Goal: Task Accomplishment & Management: Manage account settings

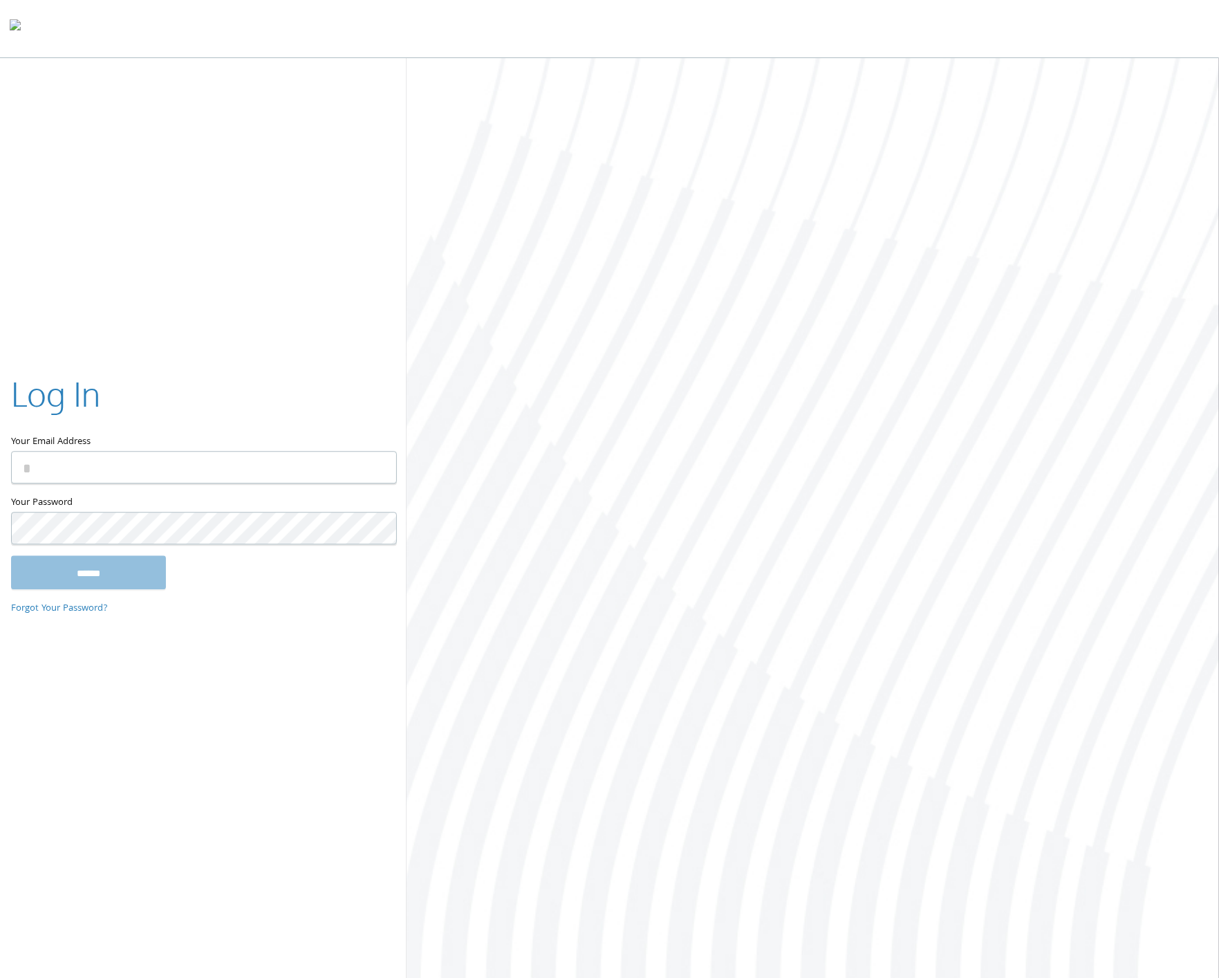
type input "**********"
click at [104, 577] on input "******" at bounding box center [88, 572] width 155 height 33
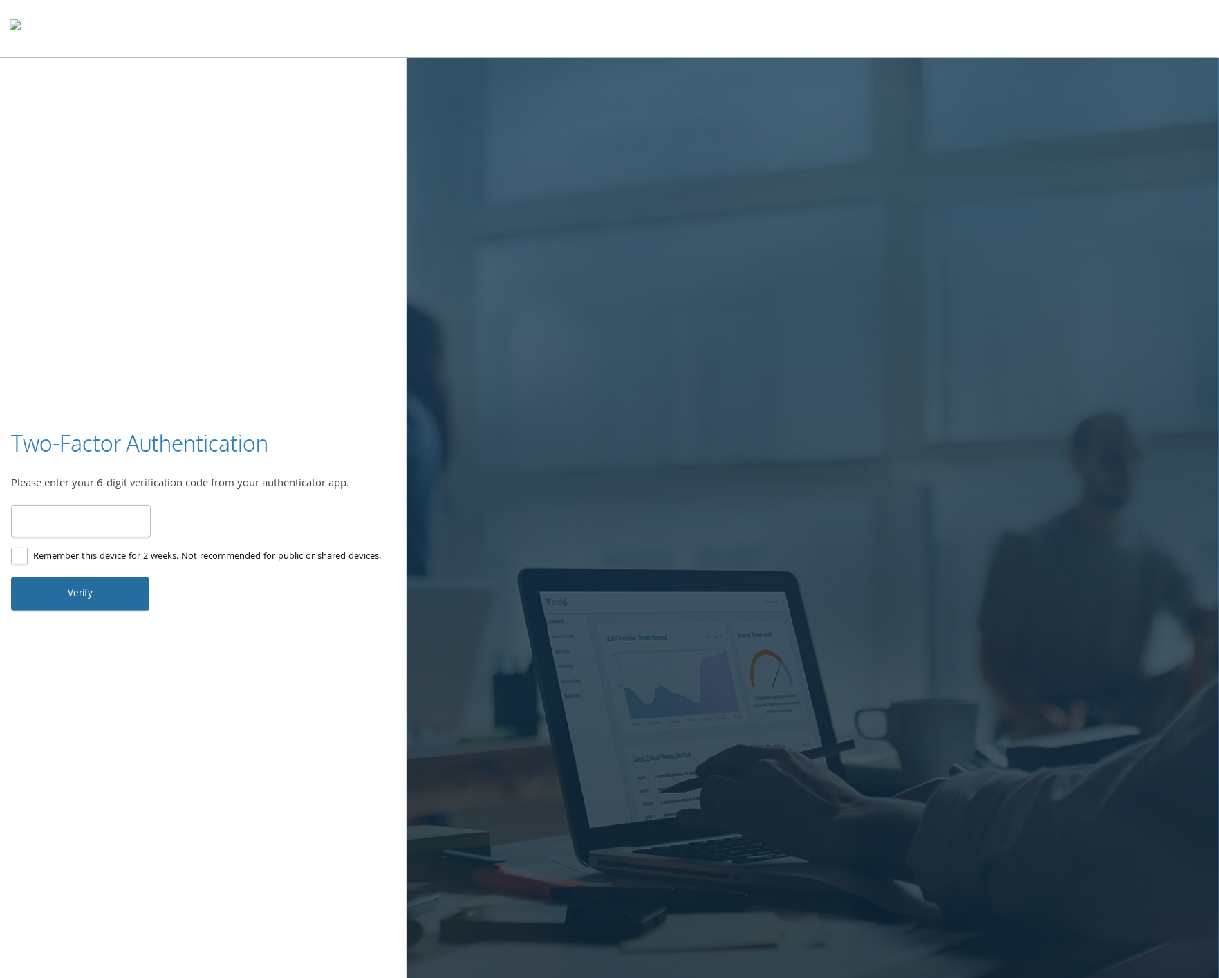
type input "******"
click at [97, 593] on button "Verify" at bounding box center [80, 593] width 138 height 33
